Goal: Check status: Check status

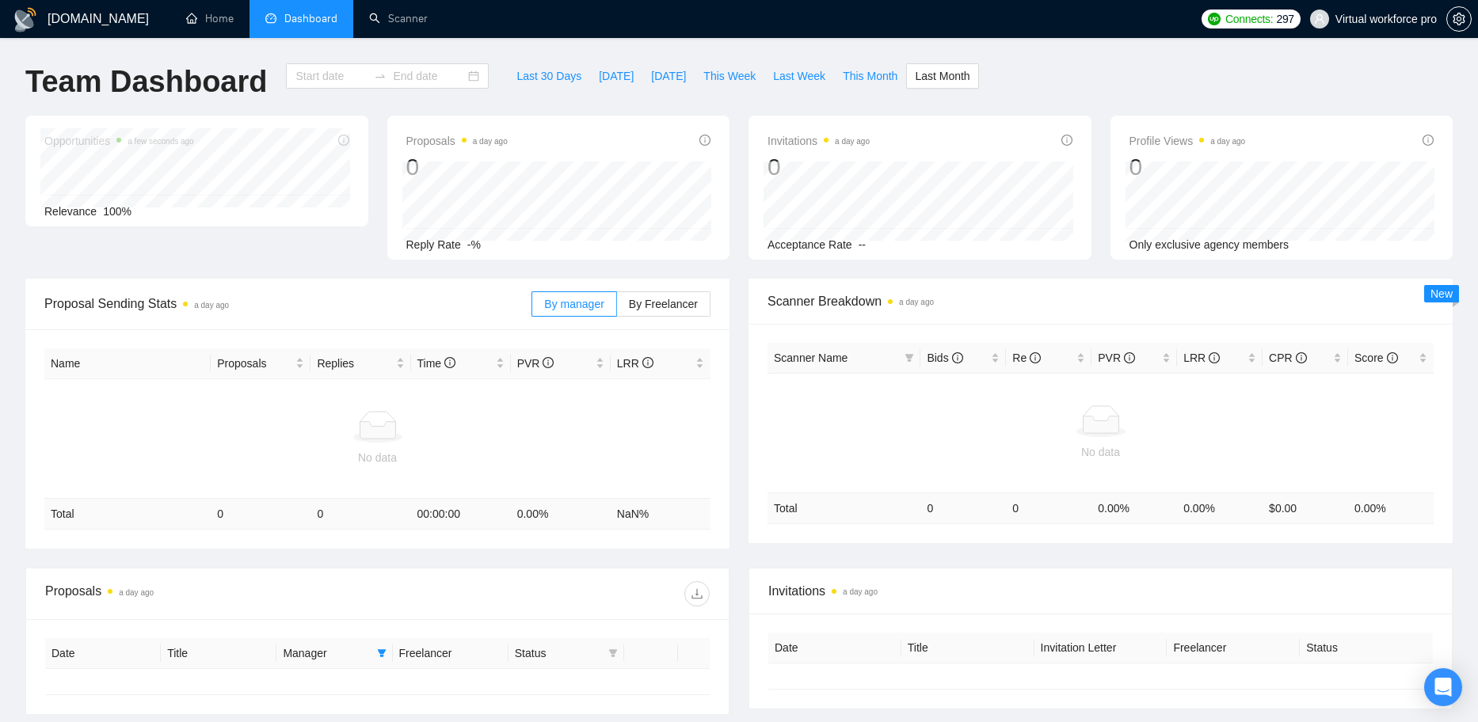
type input "[DATE]"
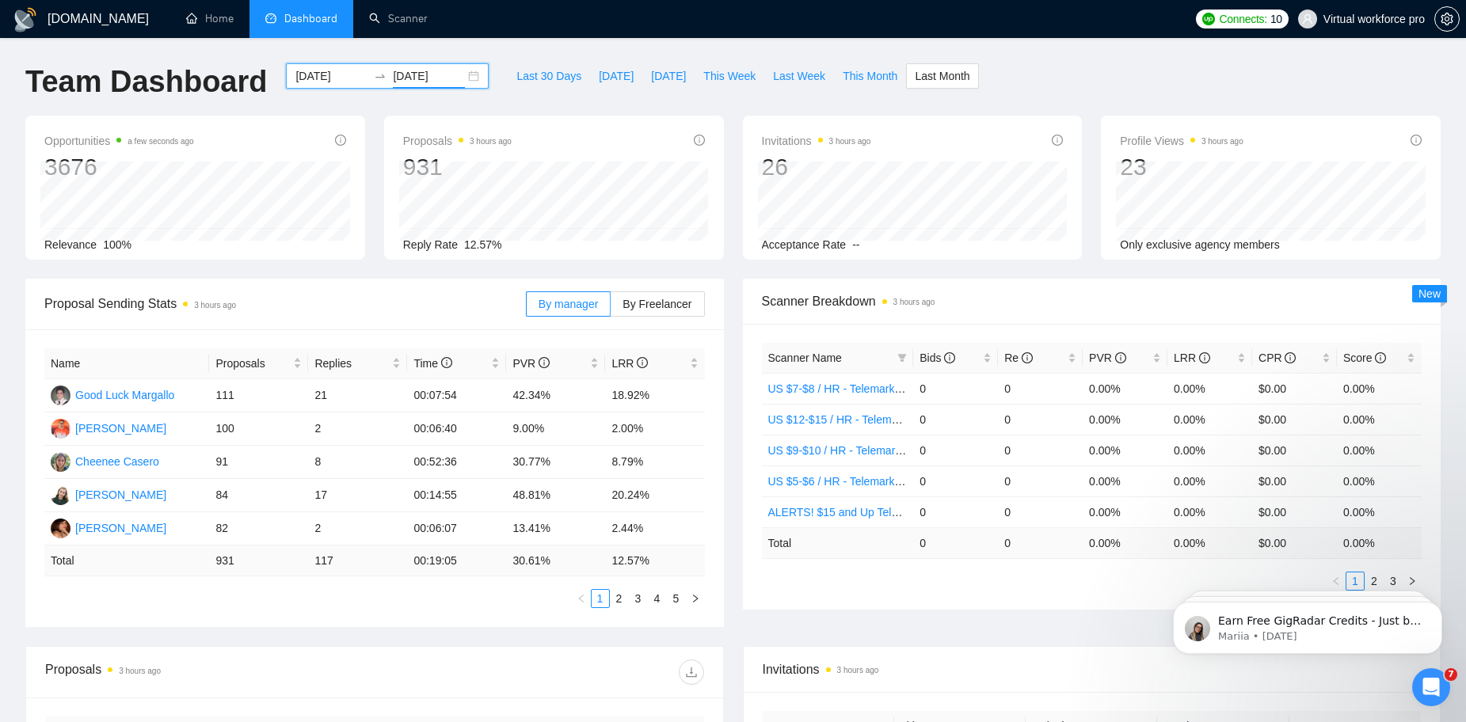
click at [431, 74] on input "[DATE]" at bounding box center [429, 75] width 72 height 17
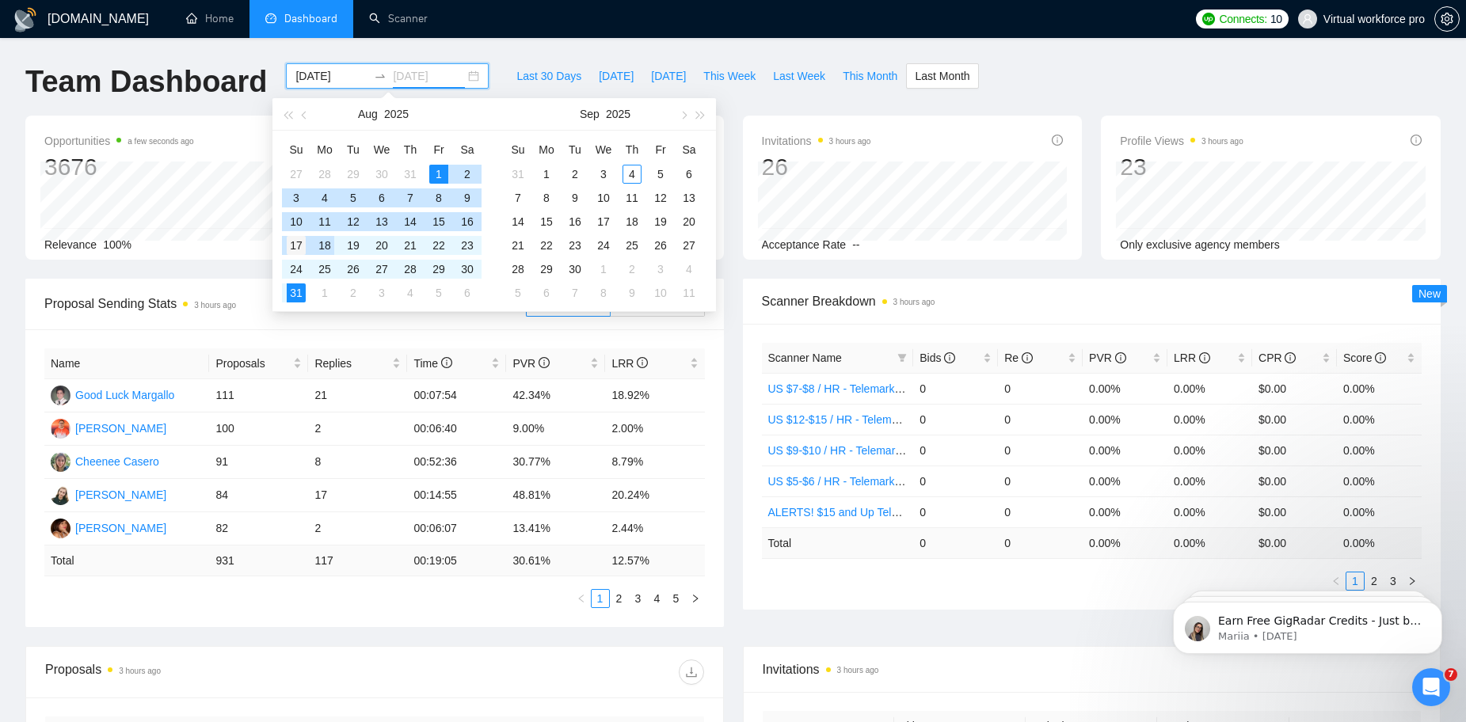
type input "[DATE]"
click at [297, 247] on div "17" at bounding box center [296, 245] width 19 height 19
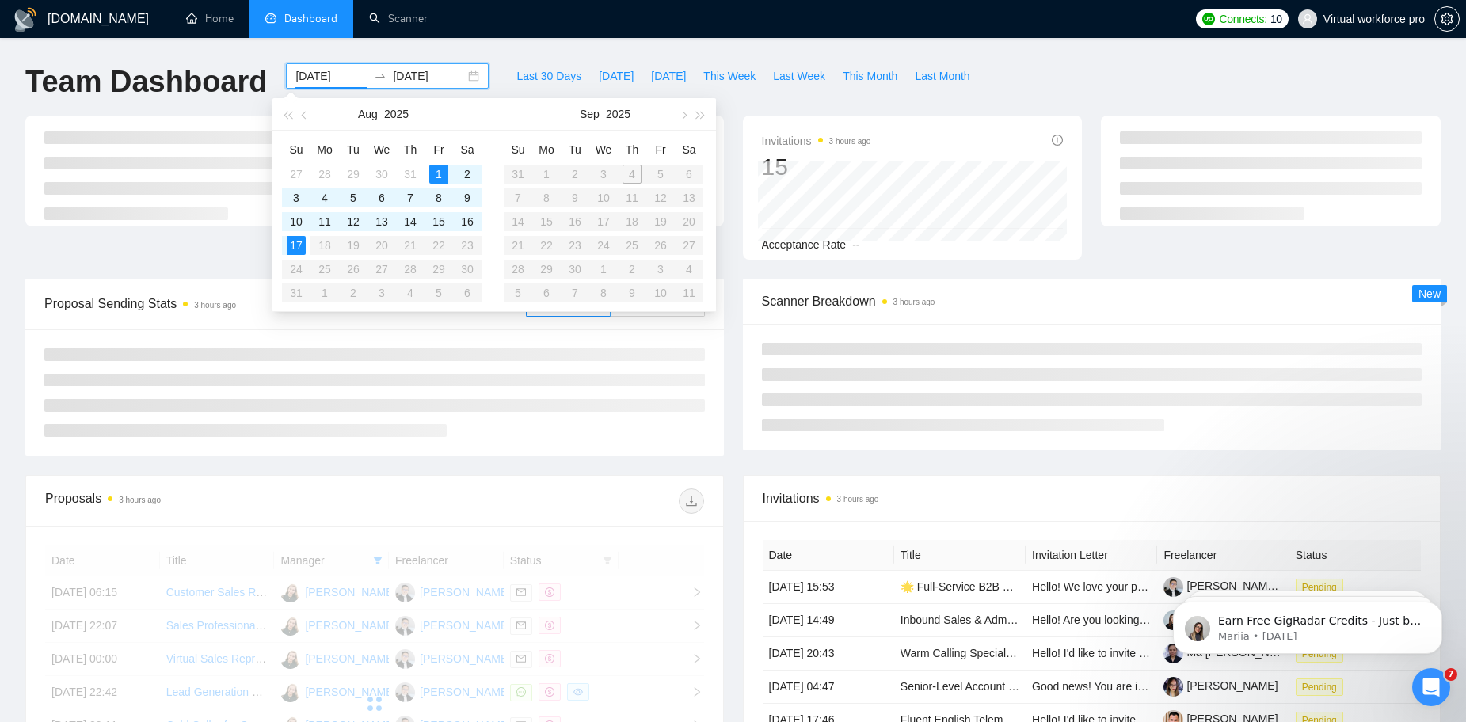
click at [466, 247] on table "Su Mo Tu We Th Fr Sa 27 28 29 30 31 1 2 3 4 5 6 7 8 9 10 11 12 13 14 15 16 17 1…" at bounding box center [382, 221] width 200 height 168
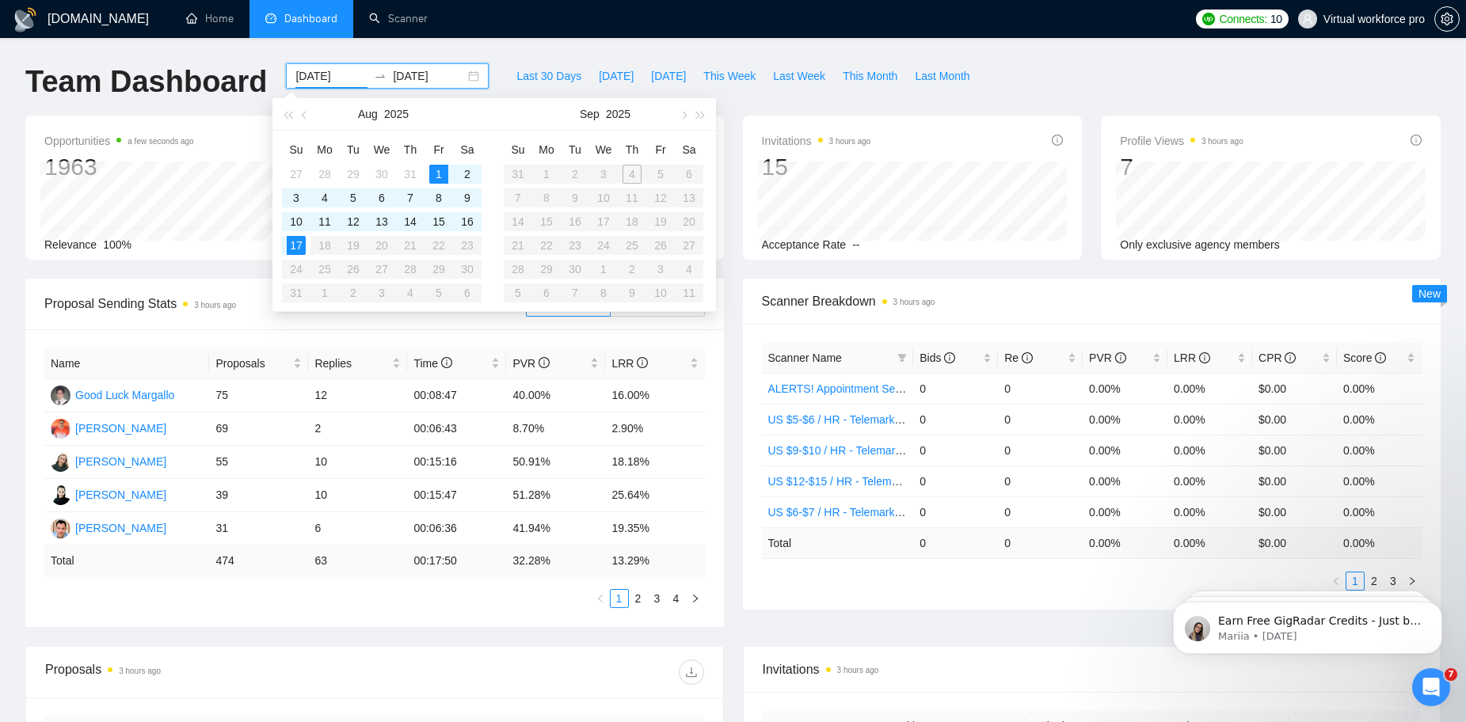
click at [466, 247] on table "Su Mo Tu We Th Fr Sa 27 28 29 30 31 1 2 3 4 5 6 7 8 9 10 11 12 13 14 15 16 17 1…" at bounding box center [382, 221] width 200 height 168
click at [318, 68] on input "[DATE]" at bounding box center [331, 75] width 72 height 17
click at [300, 219] on div "10" at bounding box center [296, 221] width 19 height 19
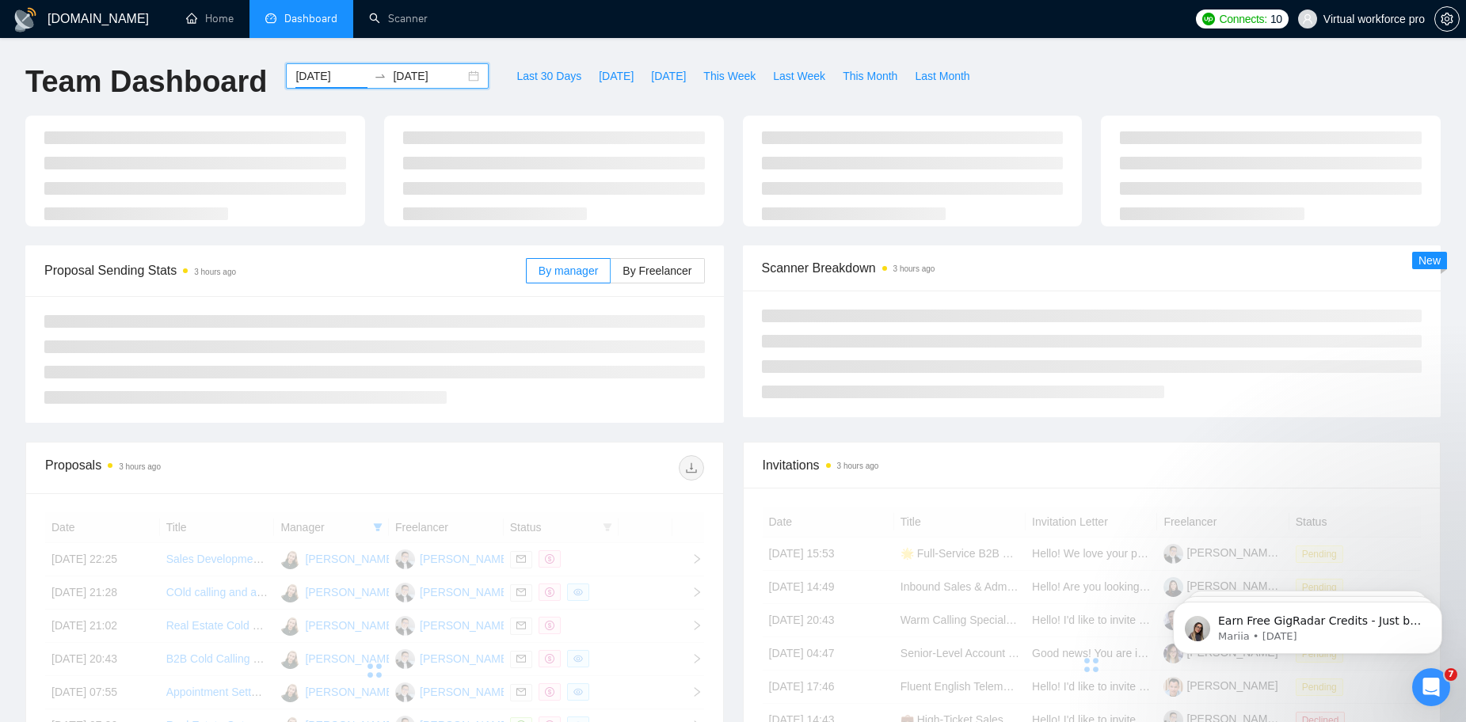
click at [344, 77] on input "[DATE]" at bounding box center [331, 75] width 72 height 17
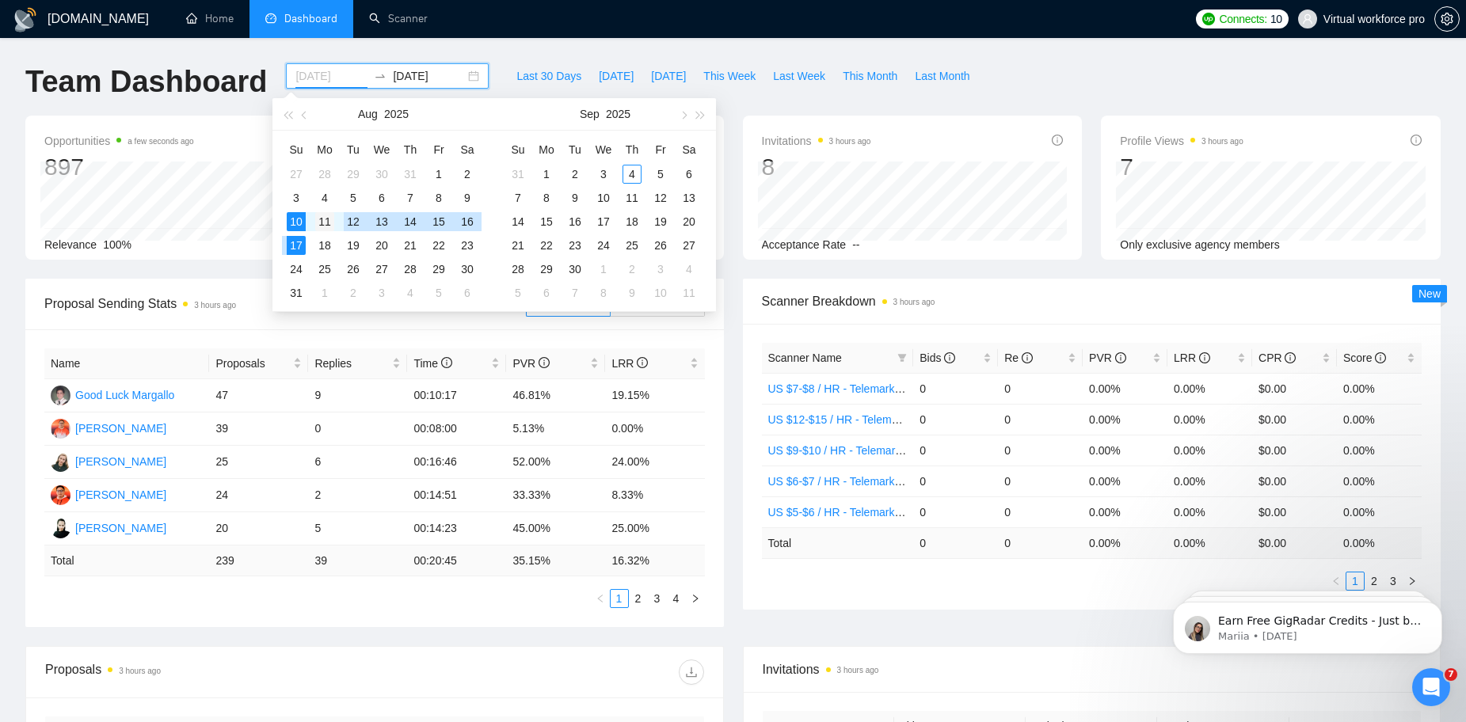
type input "[DATE]"
click at [327, 223] on div "11" at bounding box center [324, 221] width 19 height 19
type input "[DATE]"
click at [784, 98] on div "Last 30 Days [DATE] [DATE] This Week Last Week This Month Last Month" at bounding box center [742, 89] width 489 height 52
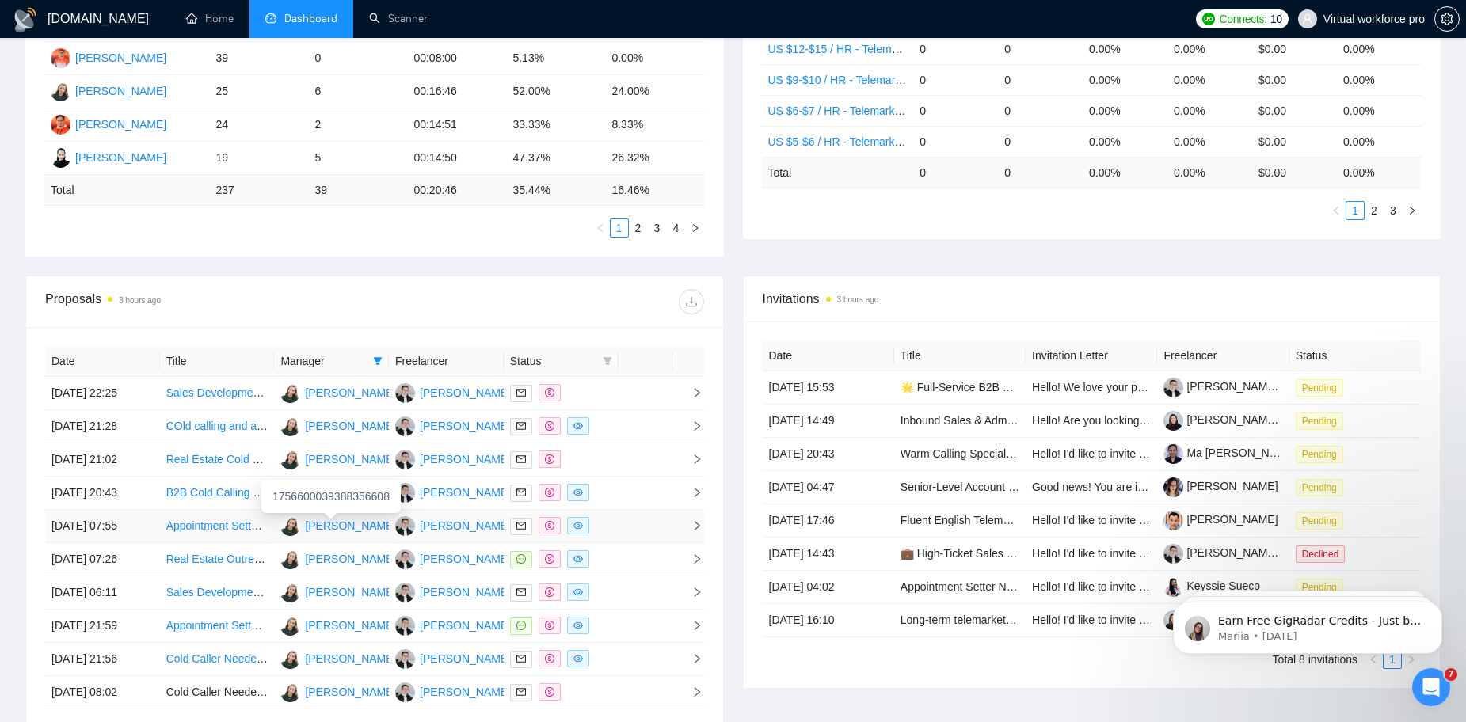
scroll to position [317, 0]
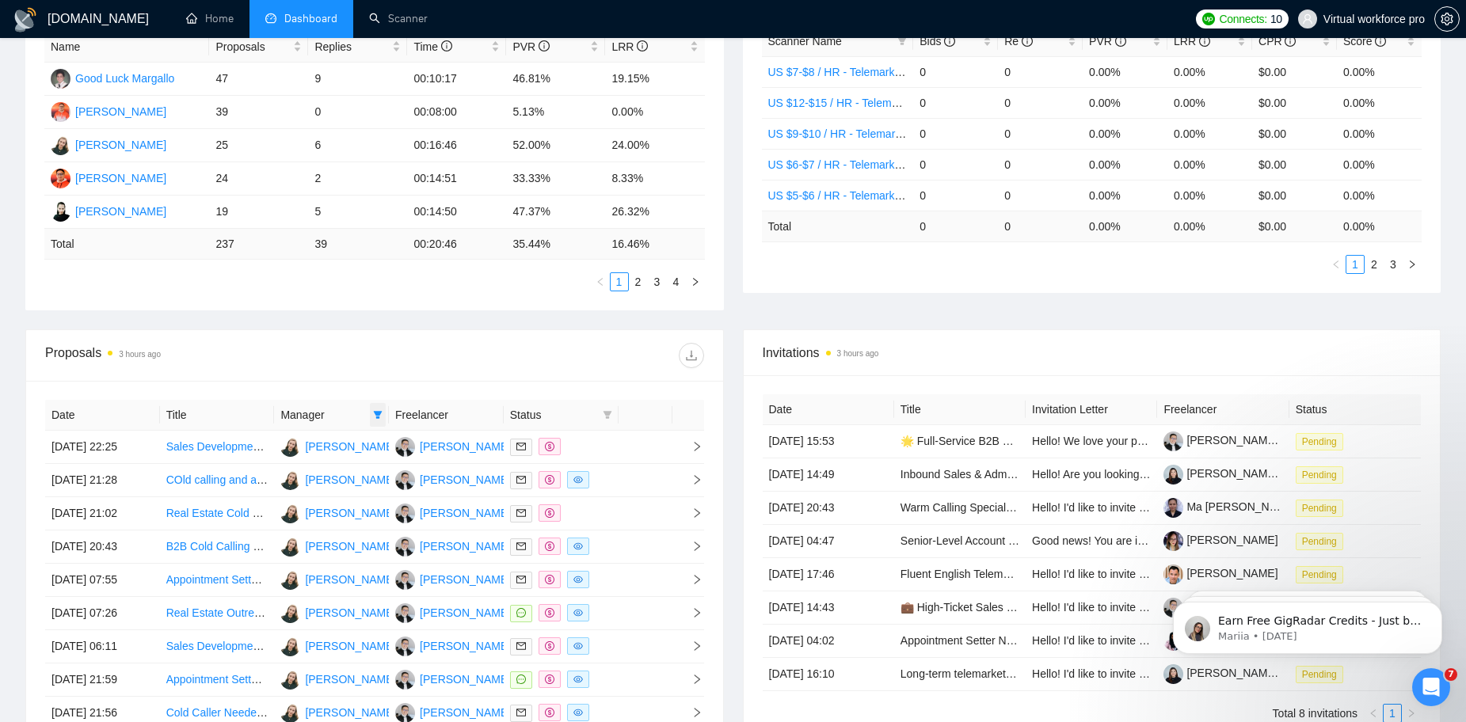
click at [375, 414] on icon "filter" at bounding box center [378, 415] width 10 height 10
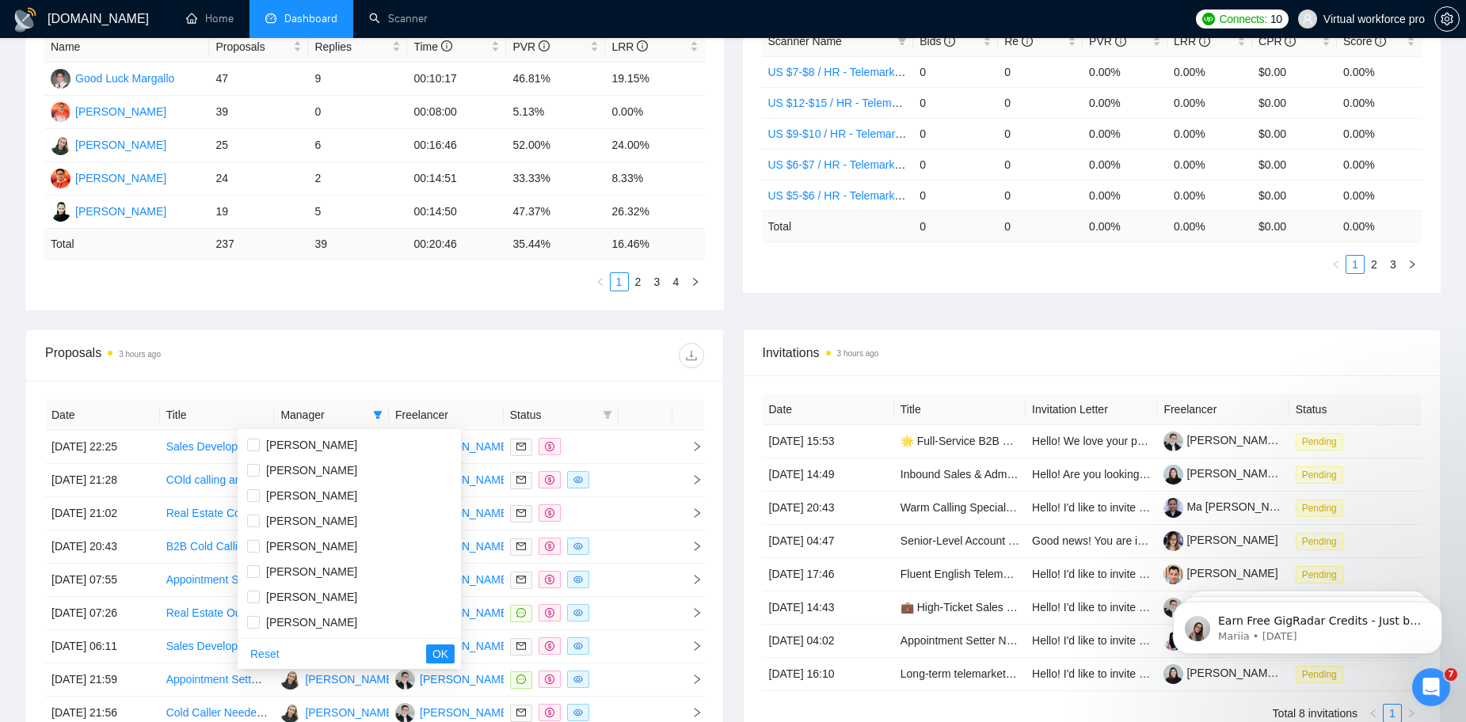
click at [513, 351] on div at bounding box center [539, 355] width 329 height 25
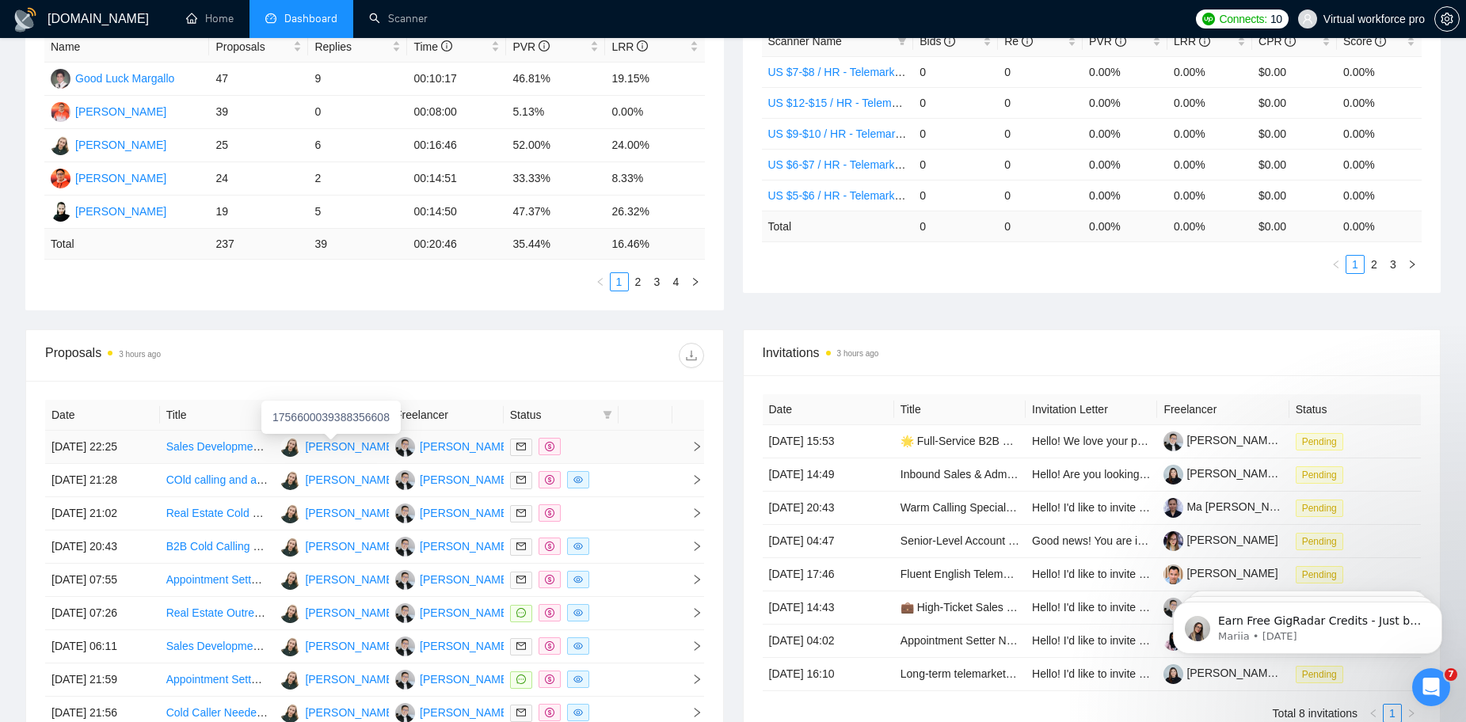
click at [373, 420] on div "1756600039388356608" at bounding box center [330, 417] width 139 height 33
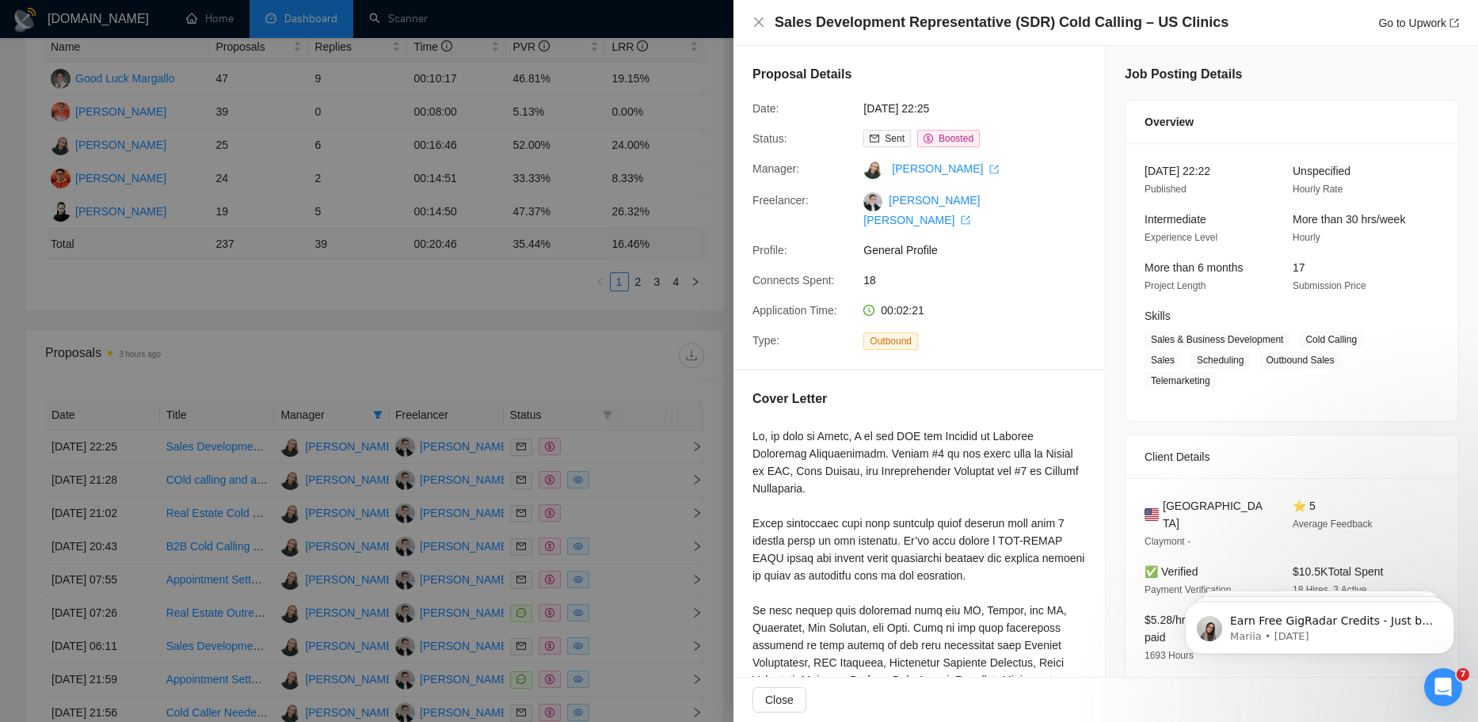
click at [428, 380] on div at bounding box center [739, 361] width 1478 height 722
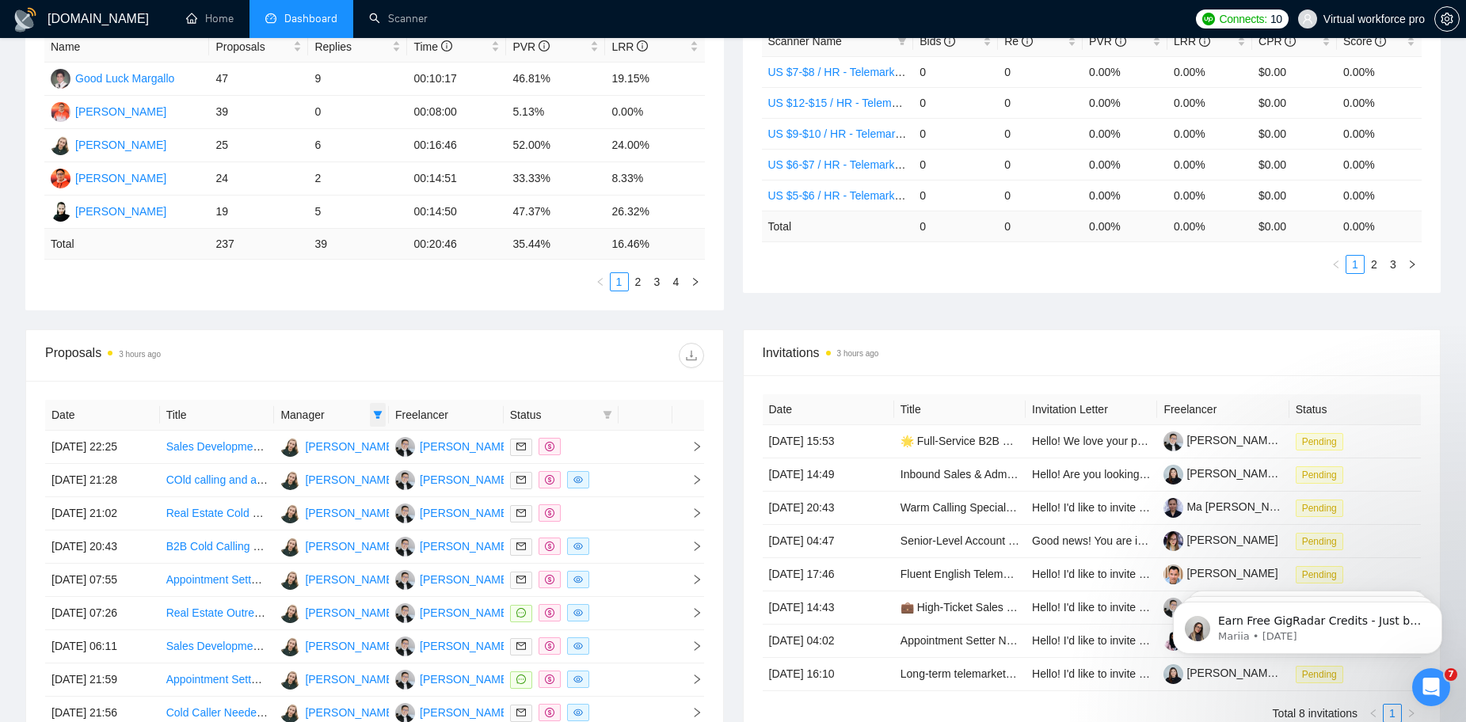
click at [378, 412] on icon "filter" at bounding box center [378, 415] width 9 height 8
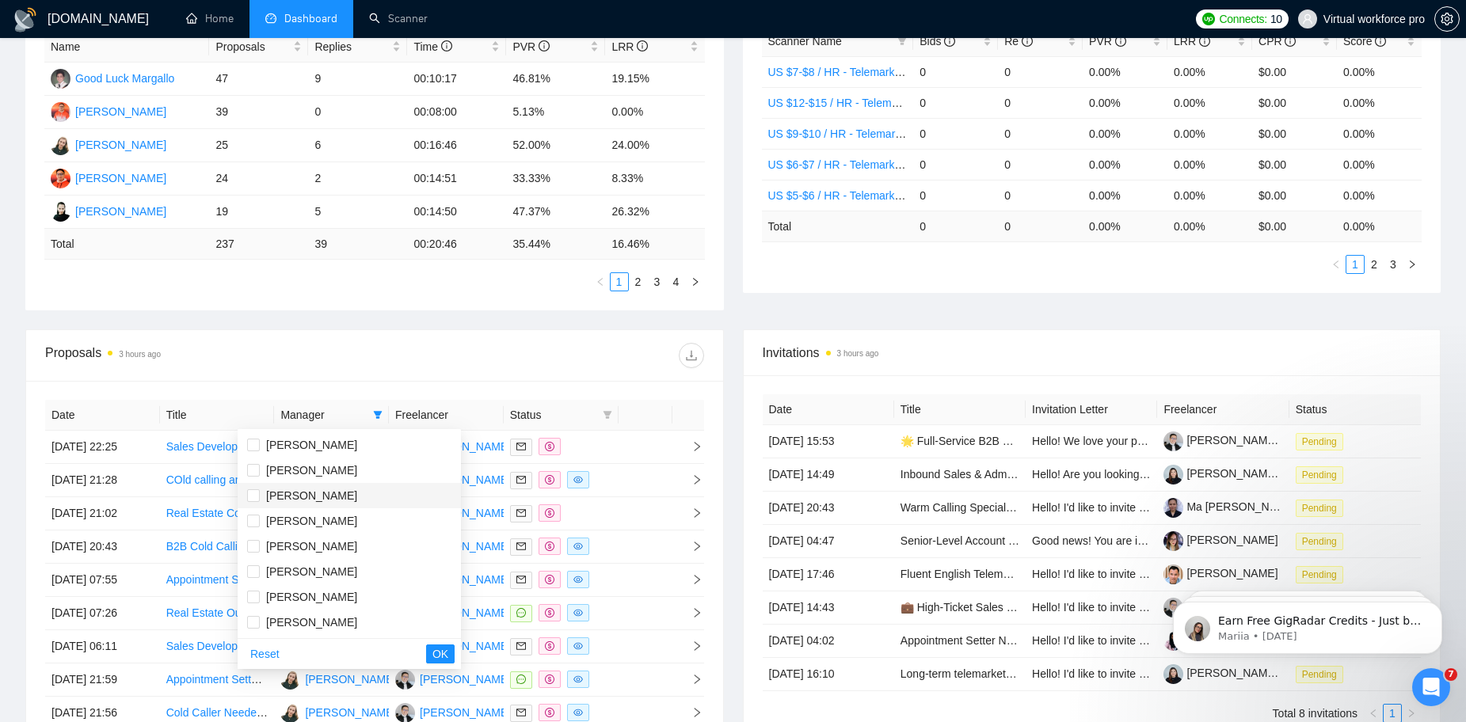
click at [305, 497] on span "[PERSON_NAME]" at bounding box center [311, 495] width 91 height 13
checkbox input "true"
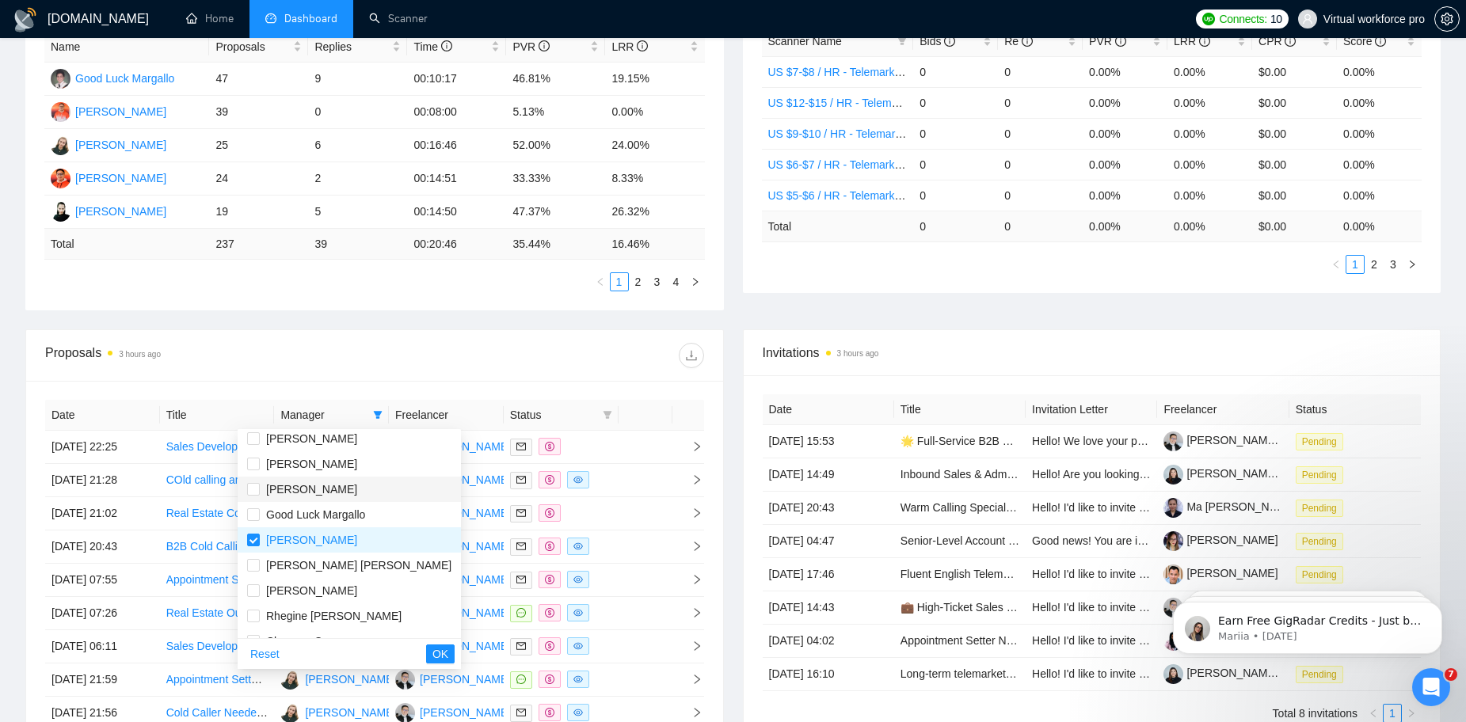
click at [310, 479] on li "[PERSON_NAME]" at bounding box center [349, 489] width 223 height 25
checkbox input "true"
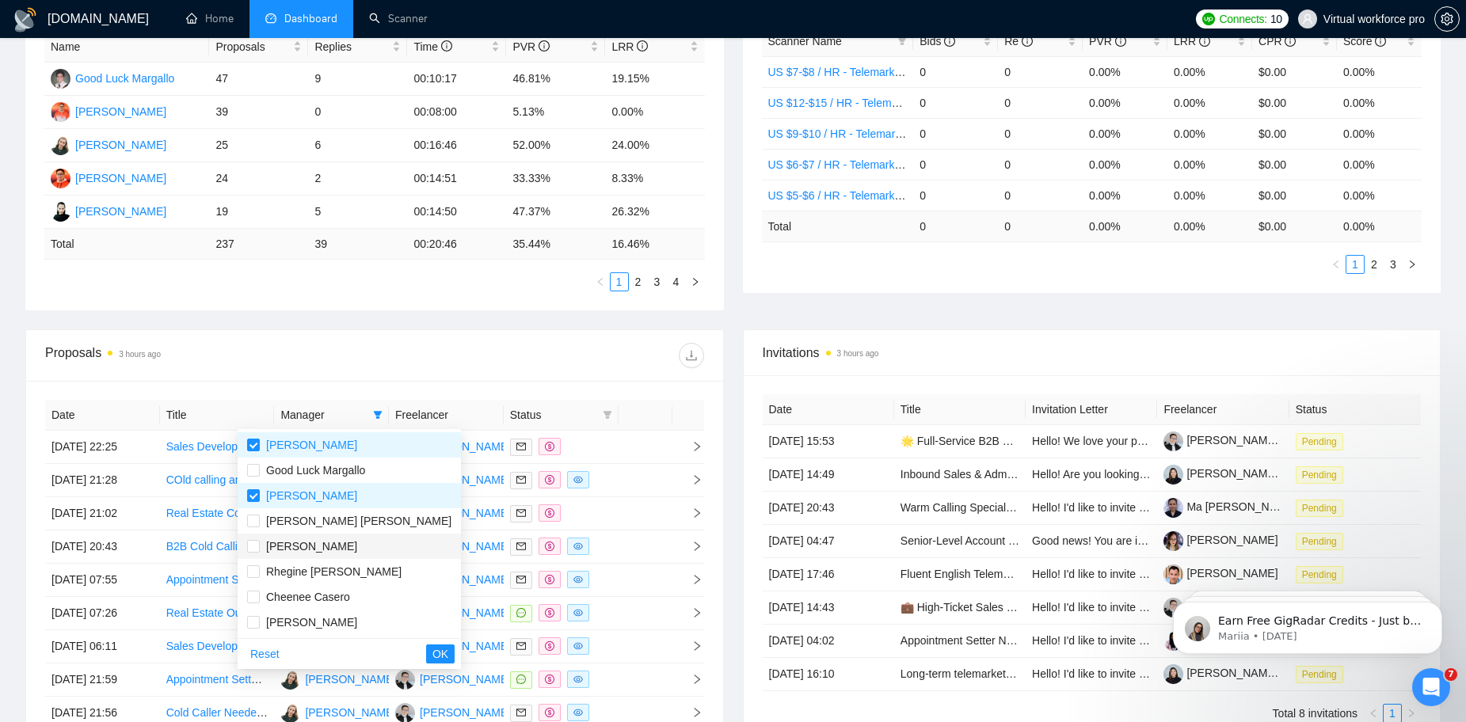
click at [316, 549] on span "[PERSON_NAME]" at bounding box center [311, 546] width 91 height 13
checkbox input "true"
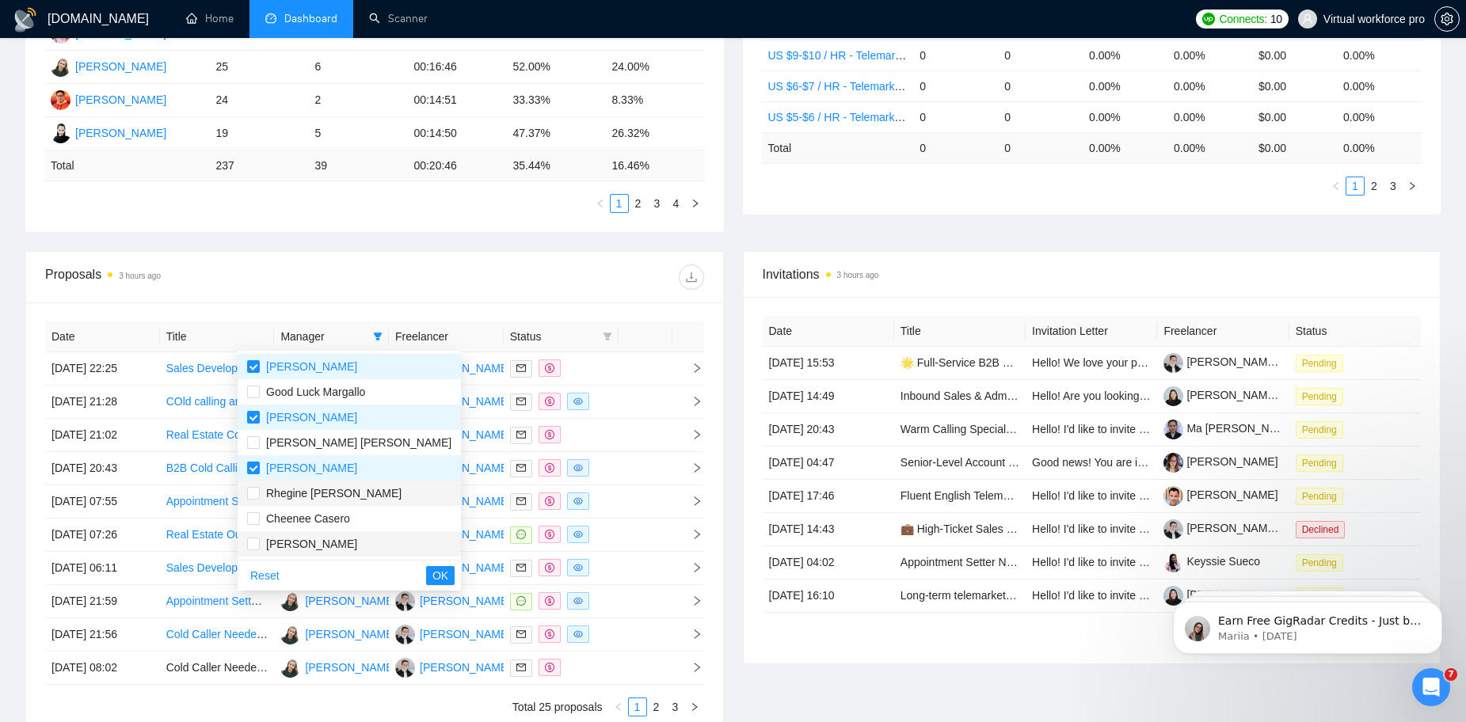
scroll to position [396, 0]
click at [317, 517] on span "Cheenee Casero" at bounding box center [308, 518] width 84 height 13
checkbox input "true"
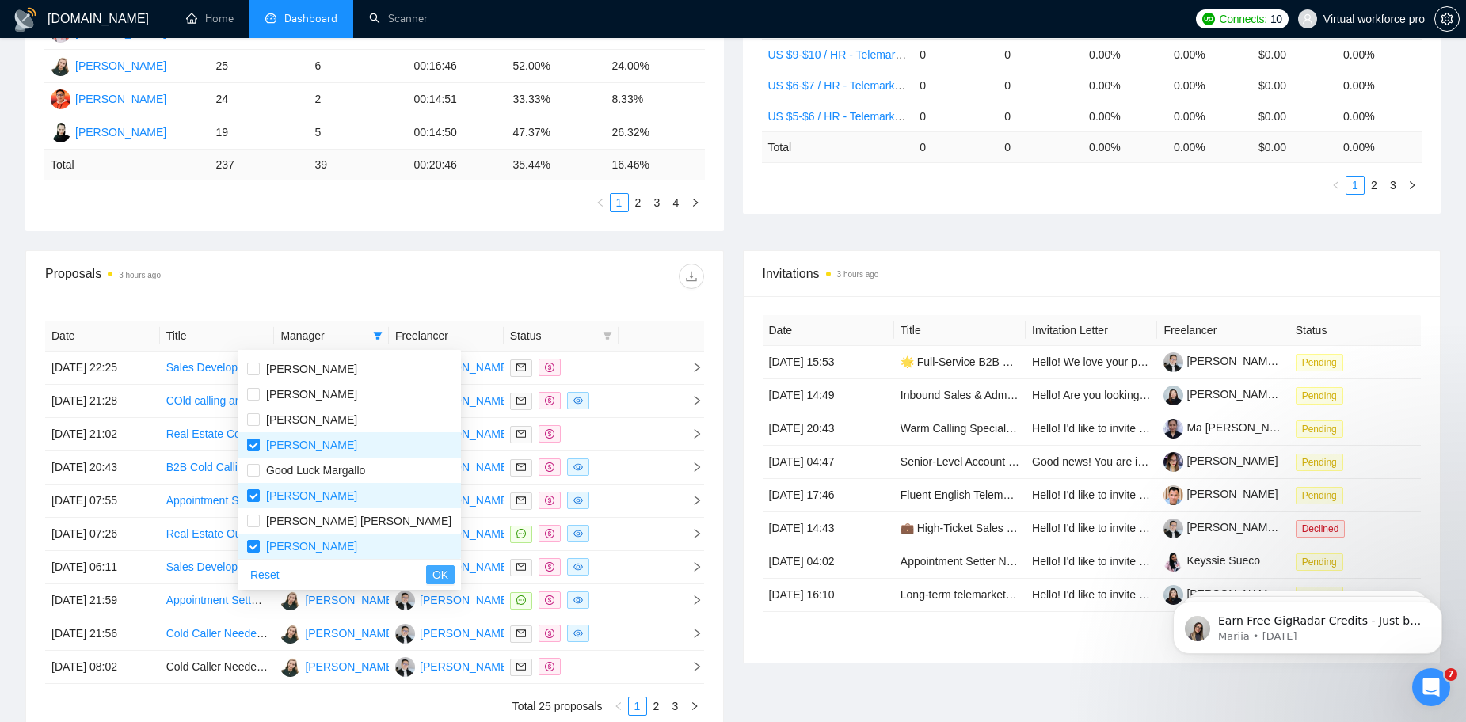
click at [432, 569] on span "OK" at bounding box center [440, 574] width 16 height 17
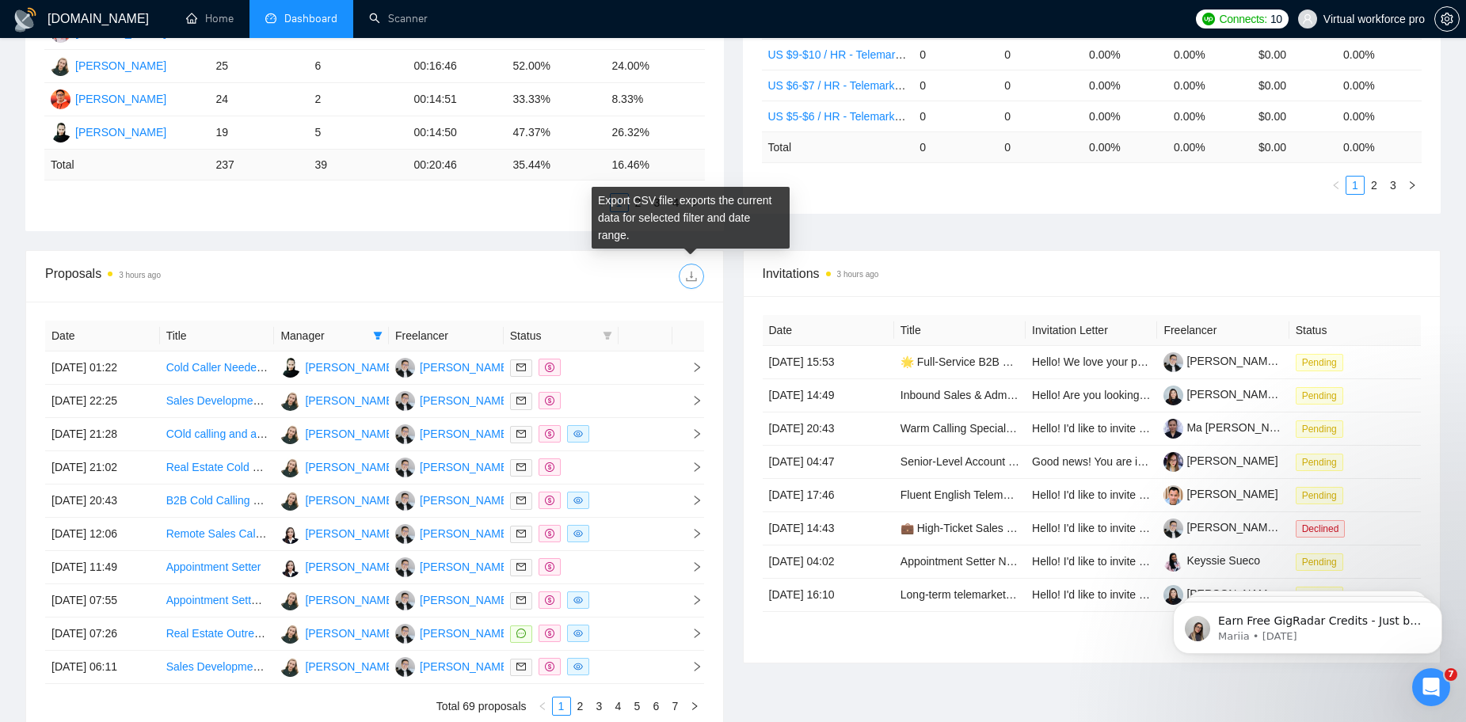
click at [690, 282] on icon "download" at bounding box center [691, 276] width 13 height 13
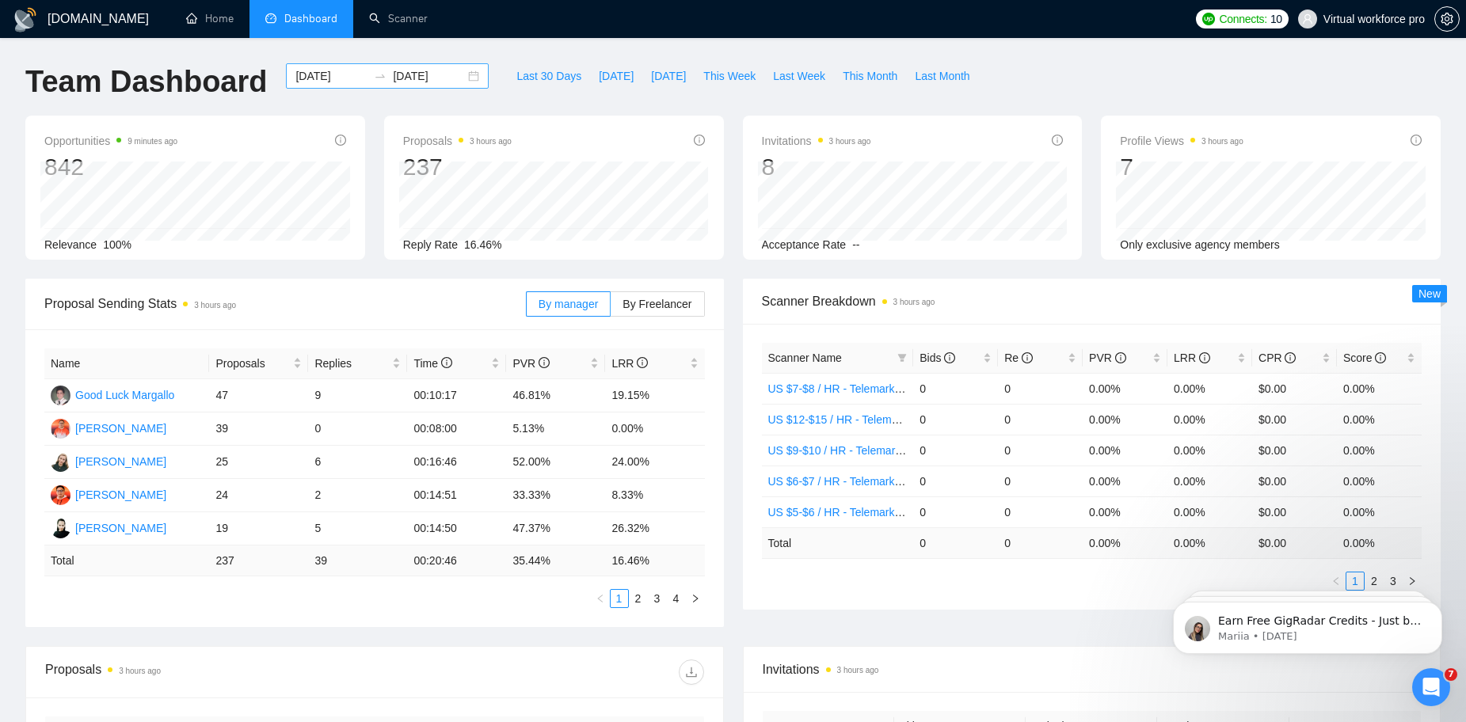
click at [393, 74] on input "[DATE]" at bounding box center [429, 75] width 72 height 17
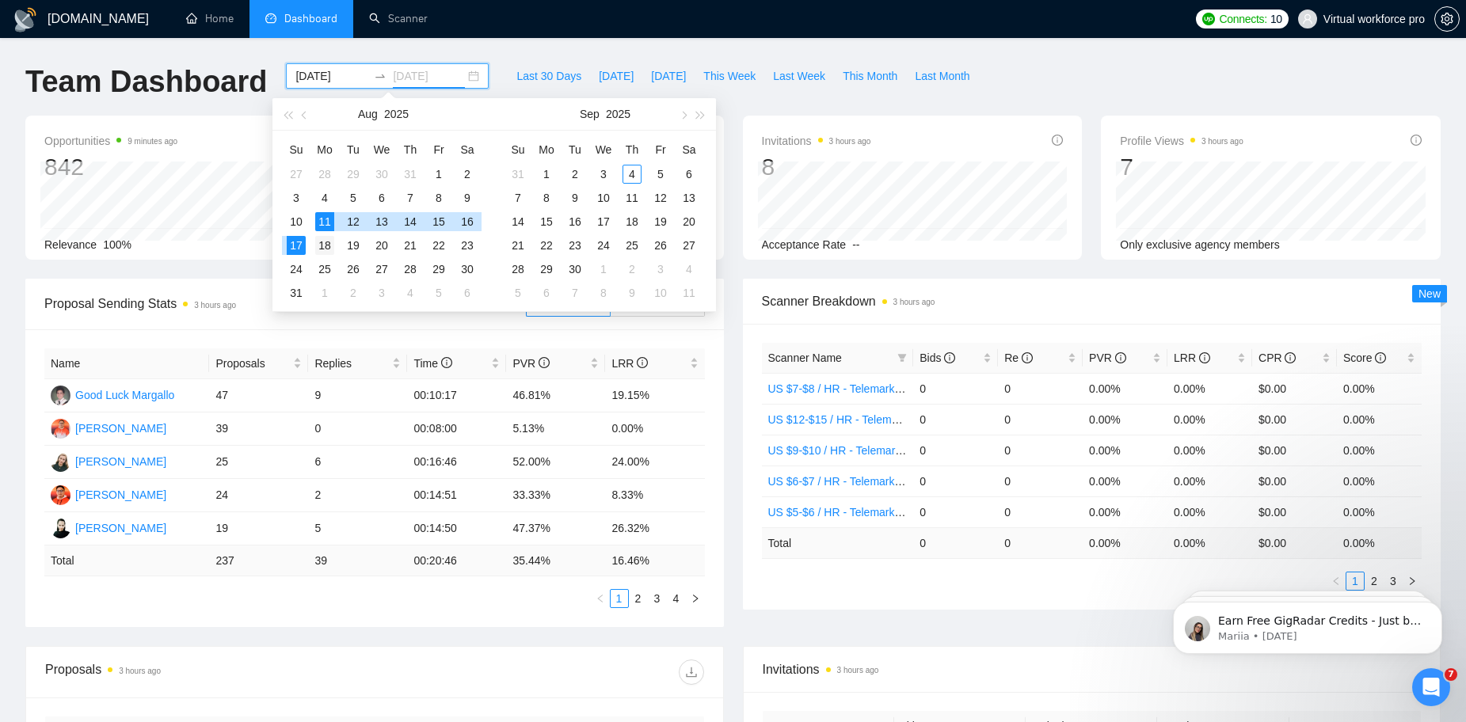
type input "[DATE]"
click at [322, 242] on div "18" at bounding box center [324, 245] width 19 height 19
click at [329, 77] on input "[DATE]" at bounding box center [331, 75] width 72 height 17
type input "[DATE]"
click at [327, 242] on div "18" at bounding box center [324, 245] width 19 height 19
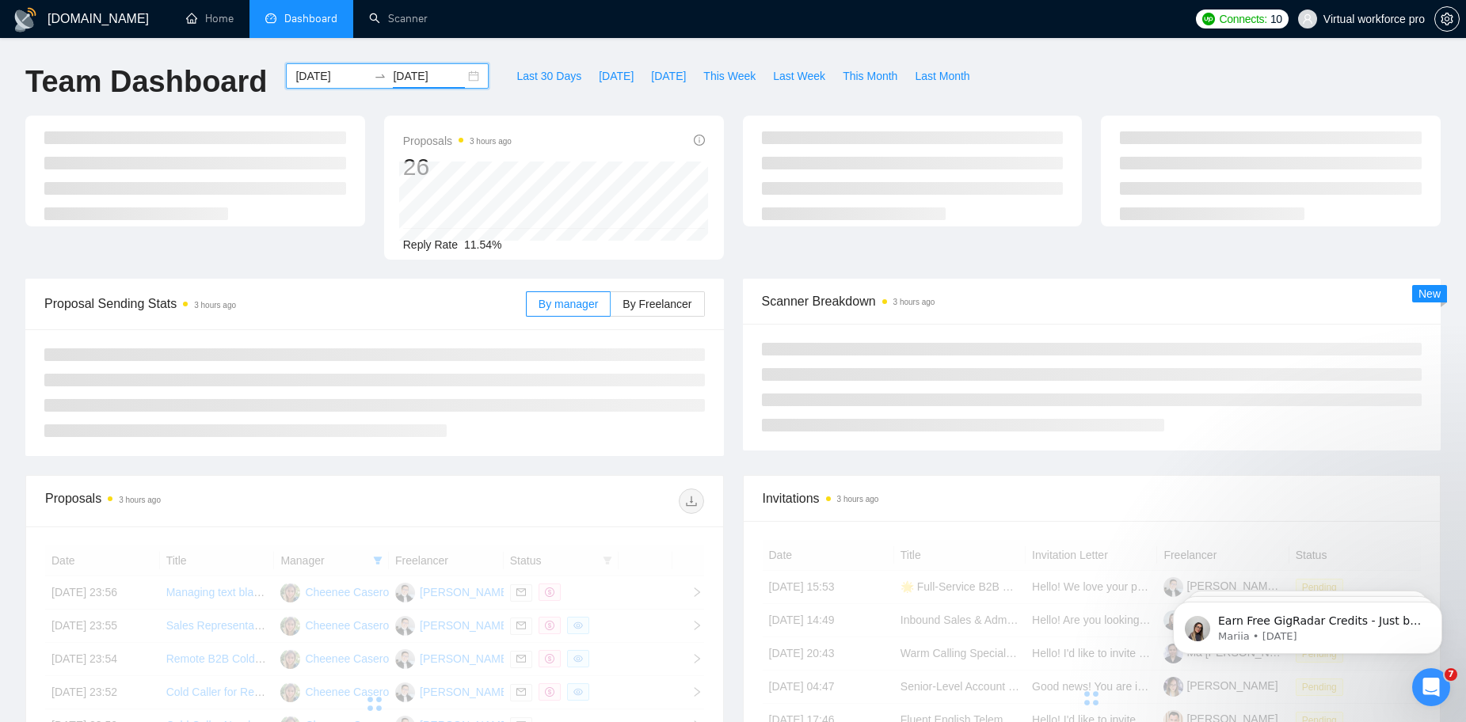
click at [426, 70] on input "[DATE]" at bounding box center [429, 75] width 72 height 17
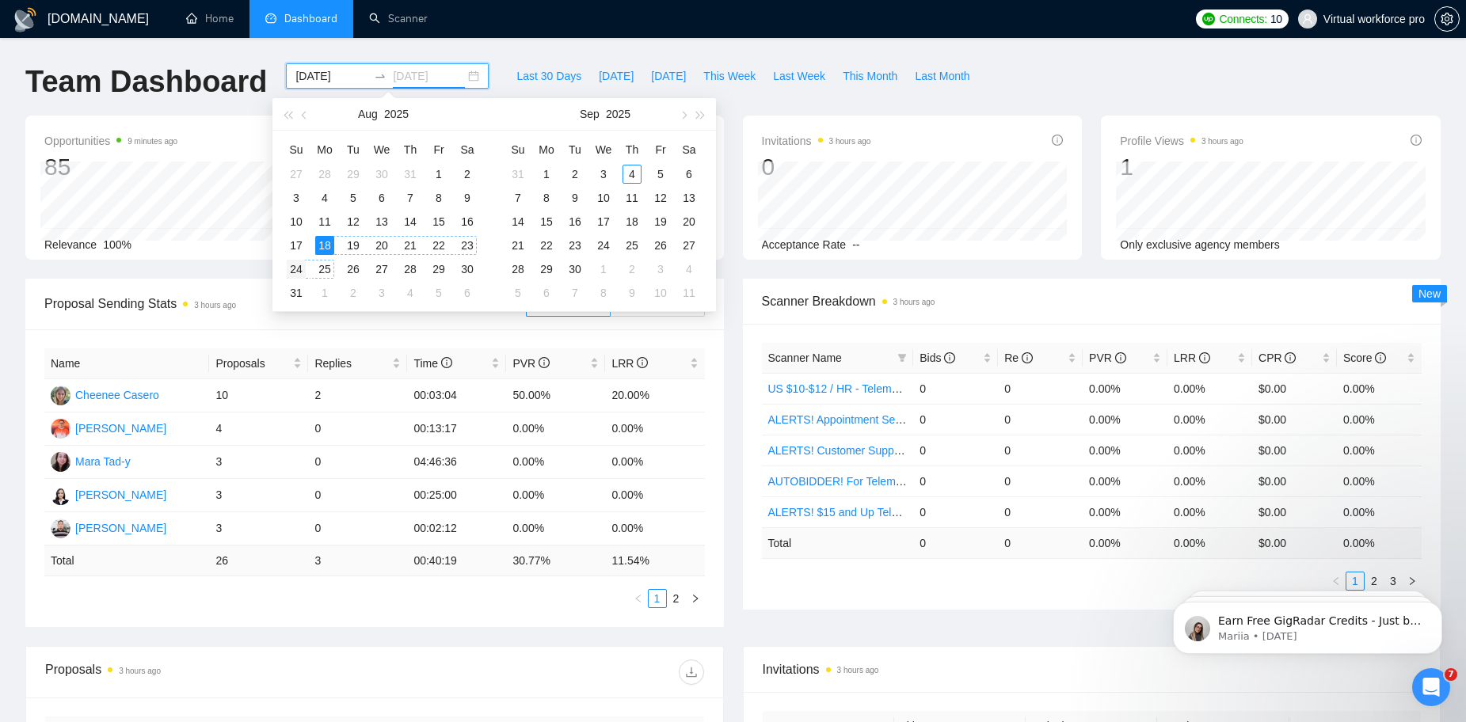
type input "[DATE]"
click at [291, 266] on div "24" at bounding box center [296, 269] width 19 height 19
click at [1090, 64] on div "Team Dashboard [DATE] [DATE] Last 30 Days [DATE] [DATE] This Week Last Week Thi…" at bounding box center [733, 89] width 1434 height 52
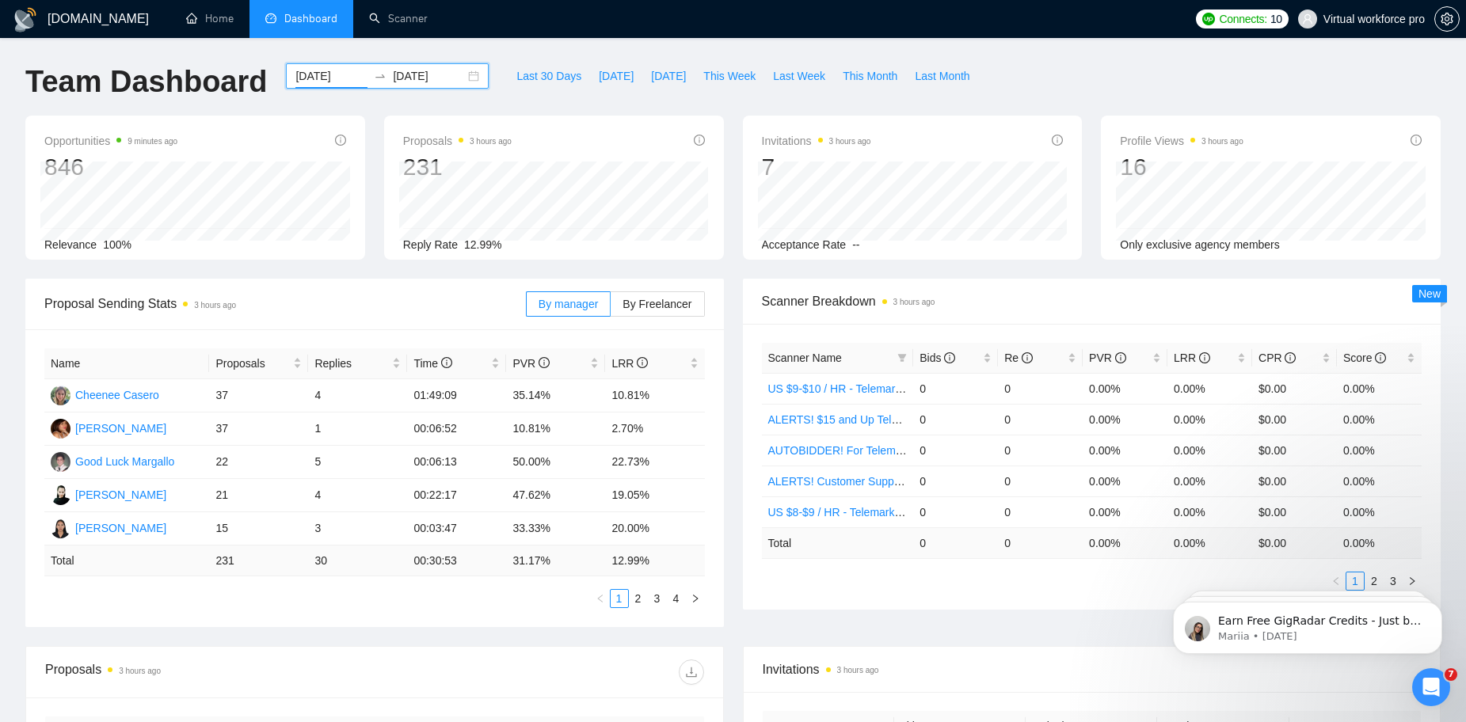
click at [341, 74] on input "[DATE]" at bounding box center [331, 75] width 72 height 17
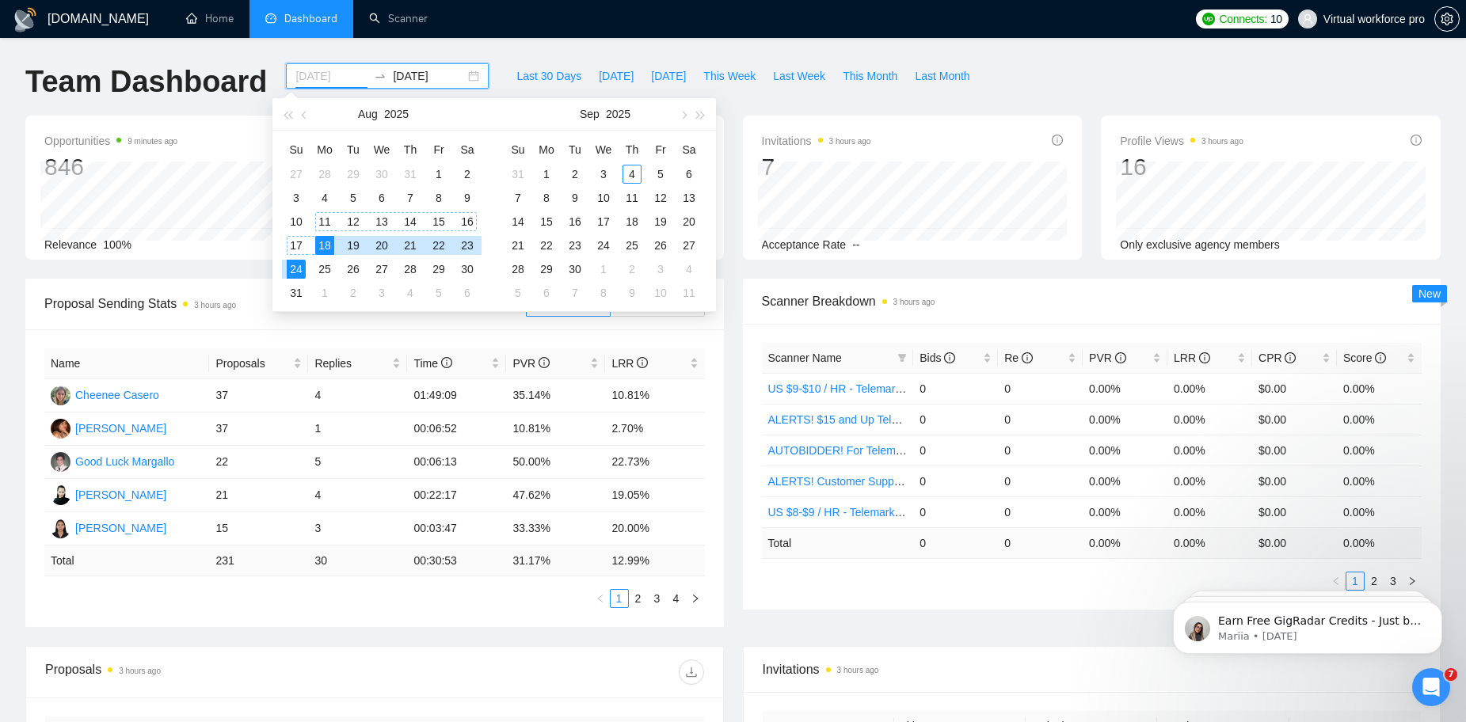
type input "[DATE]"
